Goal: Information Seeking & Learning: Learn about a topic

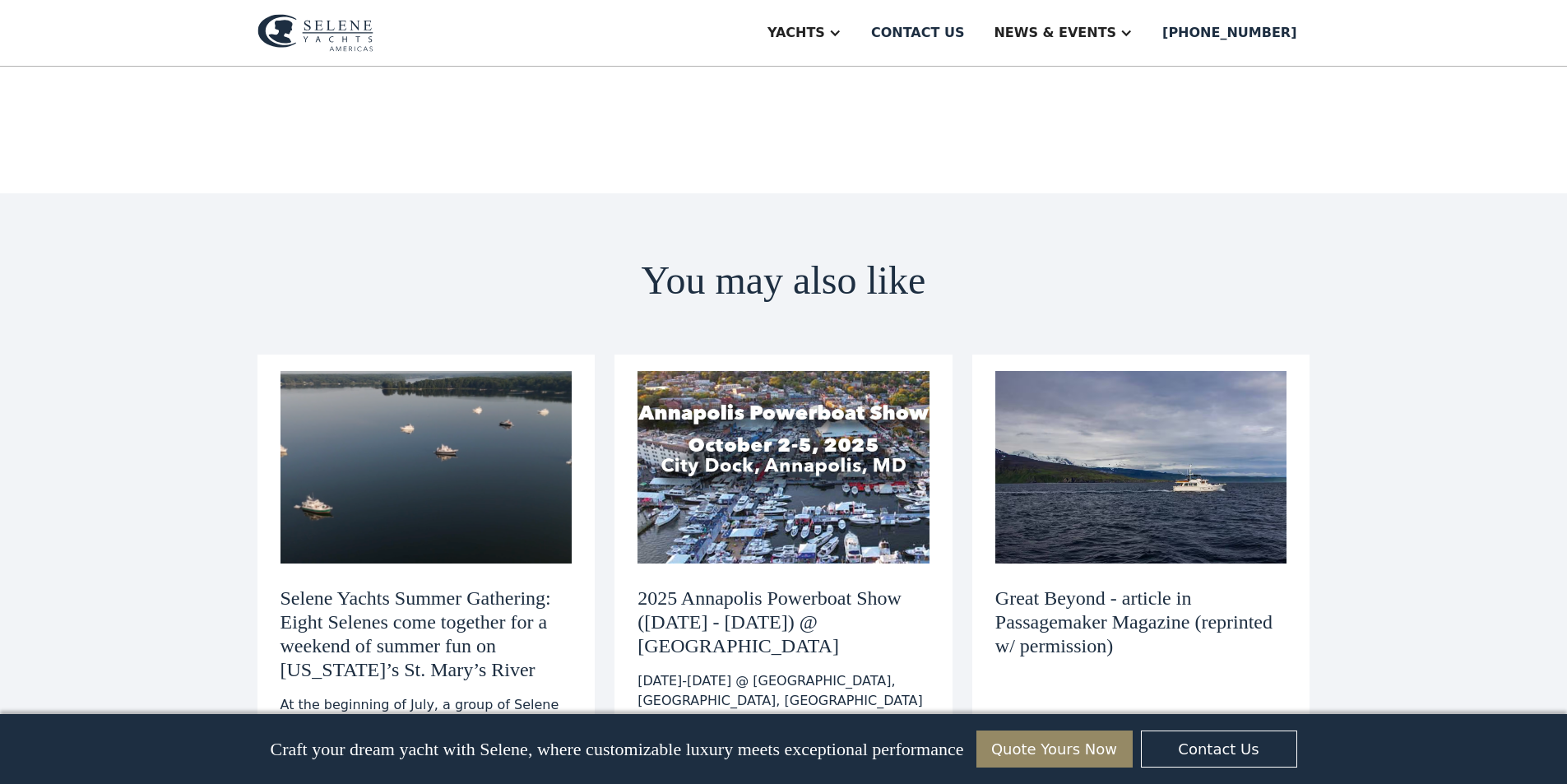
scroll to position [5674, 0]
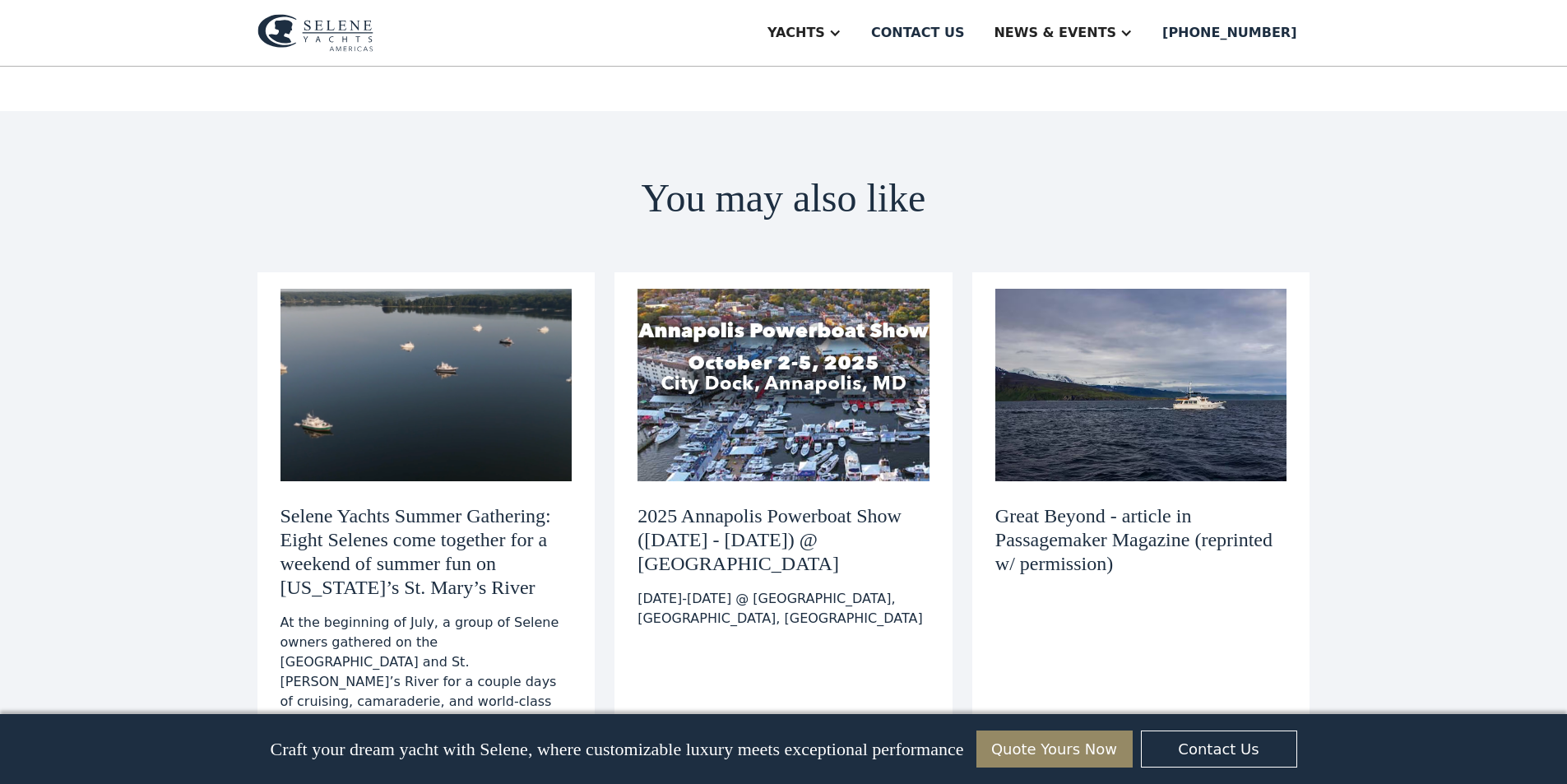
click at [1196, 288] on img at bounding box center [1141, 384] width 292 height 193
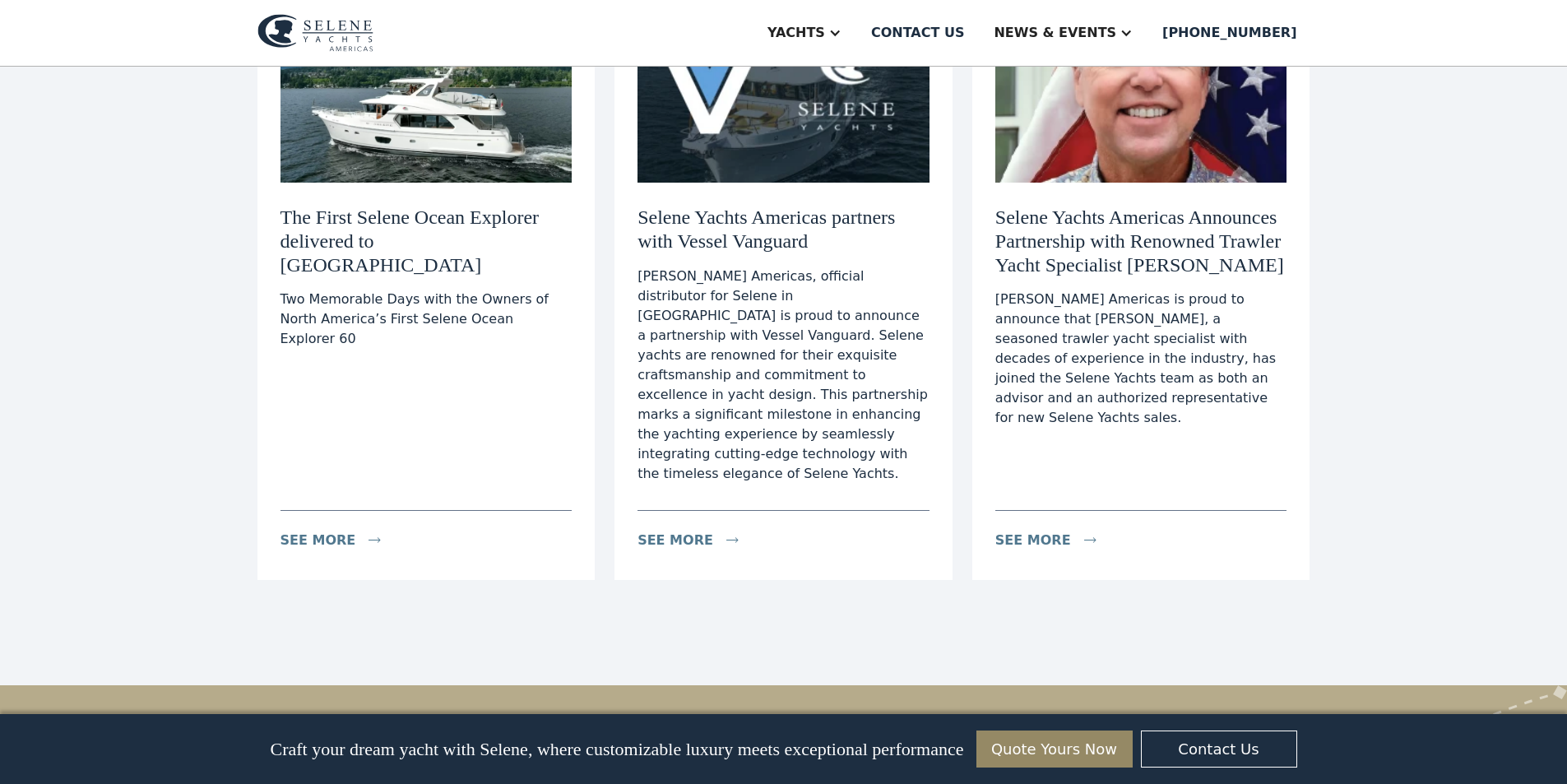
scroll to position [1480, 0]
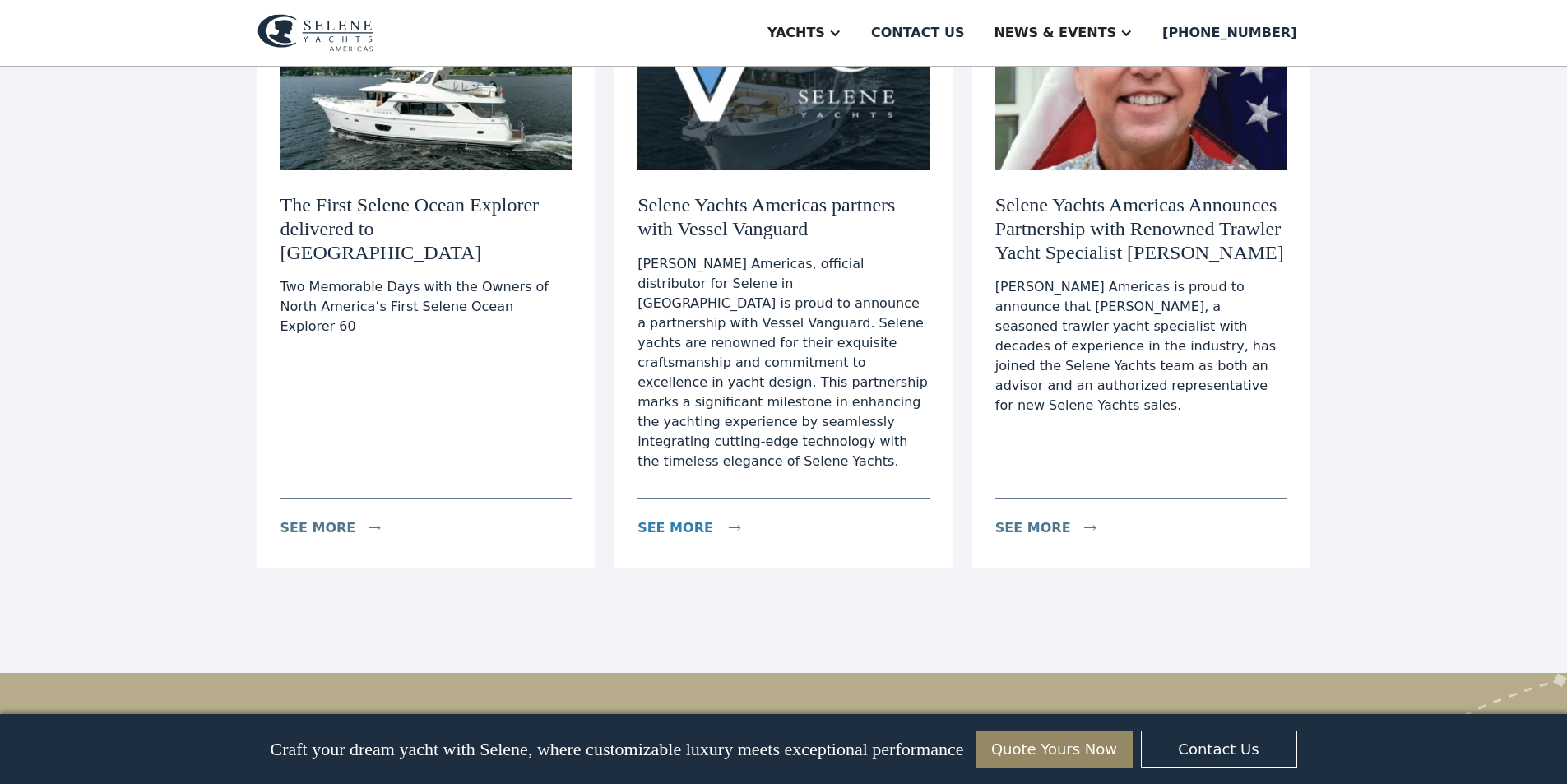
click at [694, 518] on div "see more" at bounding box center [675, 528] width 76 height 20
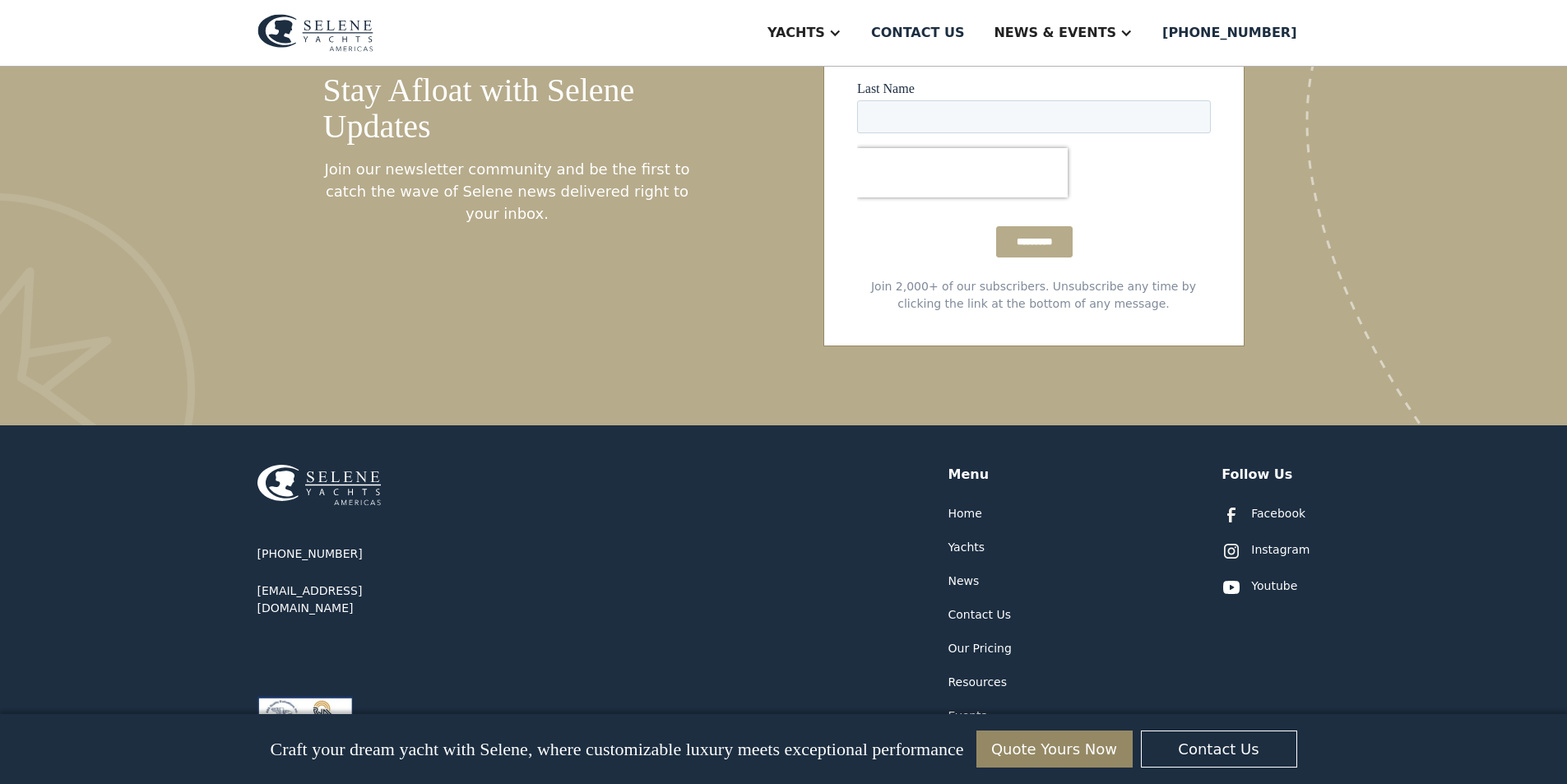
scroll to position [3700, 0]
